Goal: Navigation & Orientation: Find specific page/section

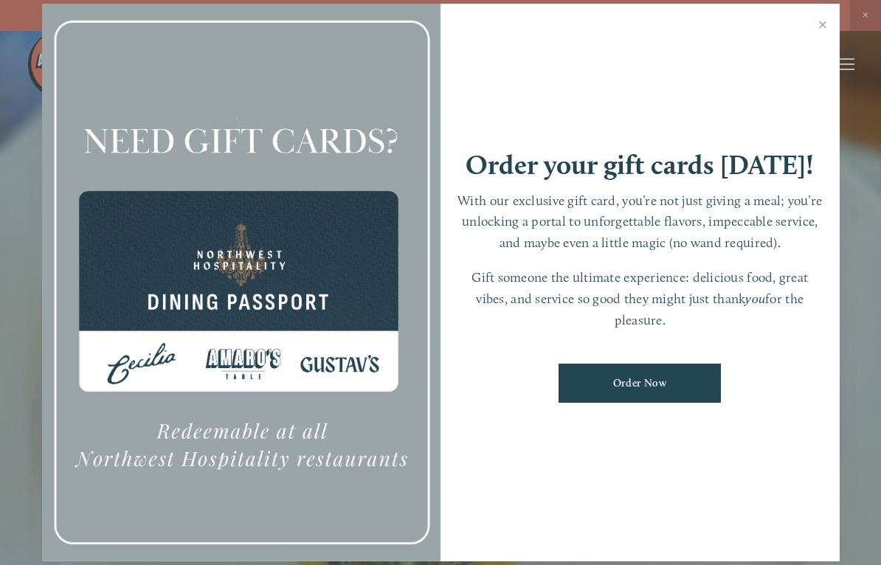
click at [816, 31] on link "Close" at bounding box center [822, 26] width 29 height 41
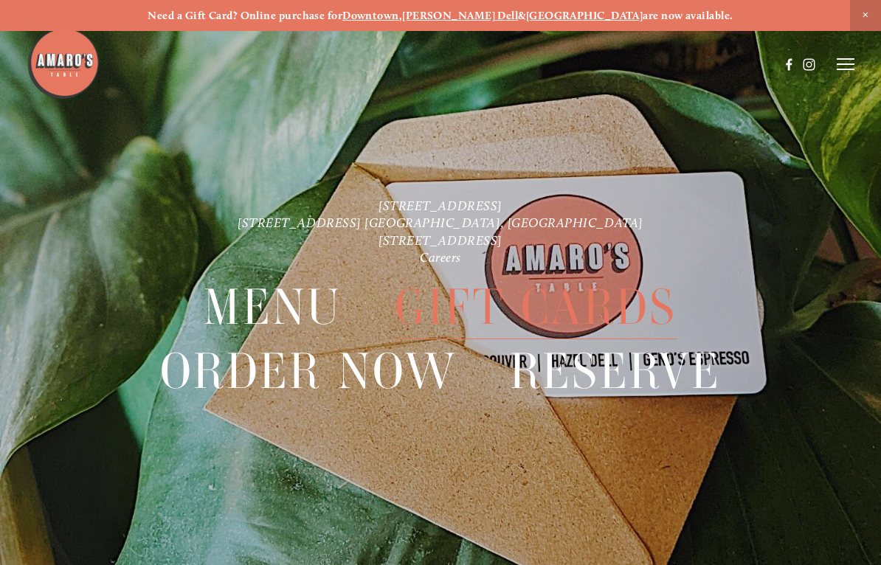
click at [853, 62] on icon at bounding box center [845, 64] width 18 height 13
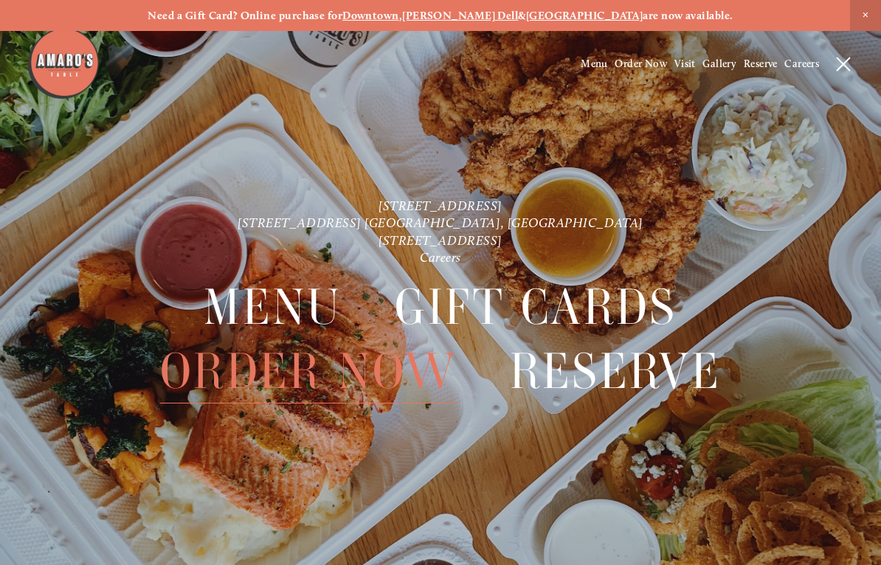
click at [586, 69] on span "Menu" at bounding box center [593, 64] width 27 height 13
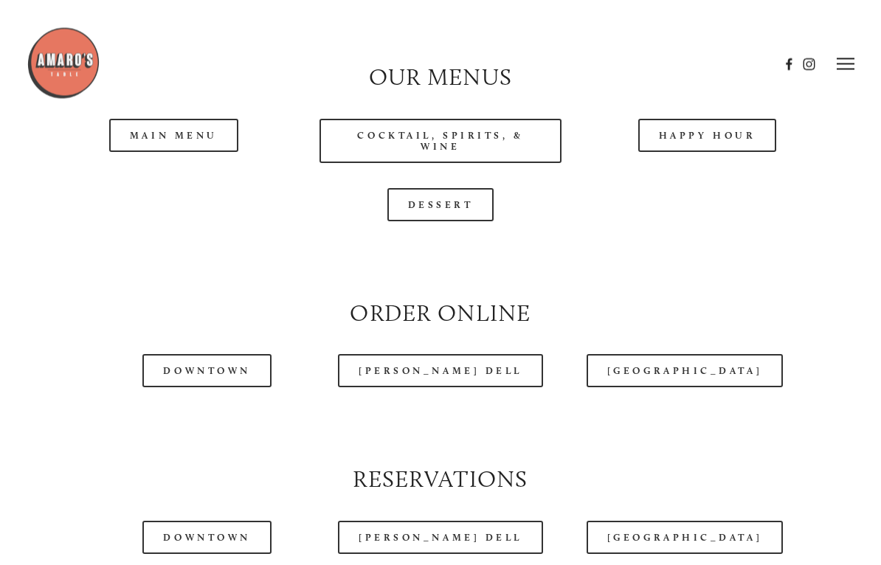
scroll to position [1353, 0]
click at [214, 377] on link "Downtown" at bounding box center [206, 370] width 128 height 33
click at [184, 140] on link "Main Menu" at bounding box center [173, 135] width 129 height 33
